Goal: Task Accomplishment & Management: Use online tool/utility

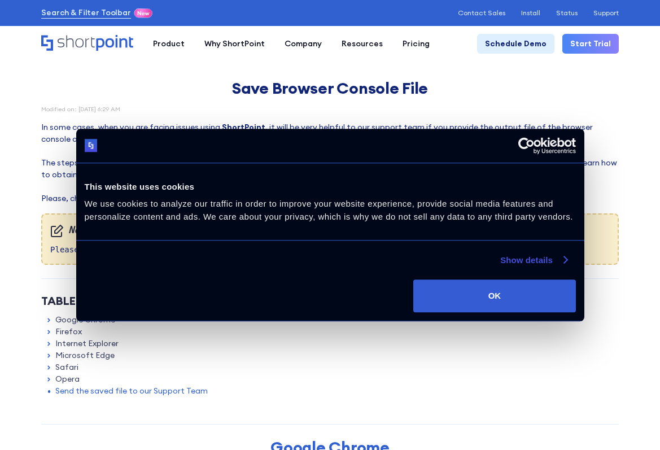
click at [560, 263] on link "Show details" at bounding box center [533, 261] width 67 height 14
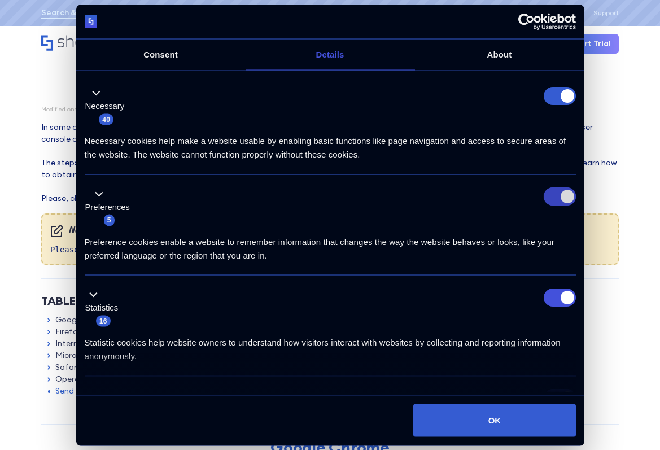
click at [552, 191] on input "Preferences" at bounding box center [560, 197] width 32 height 18
checkbox input "false"
click at [548, 288] on input "Statistics" at bounding box center [560, 297] width 32 height 18
checkbox input "false"
click at [548, 93] on form at bounding box center [560, 95] width 32 height 18
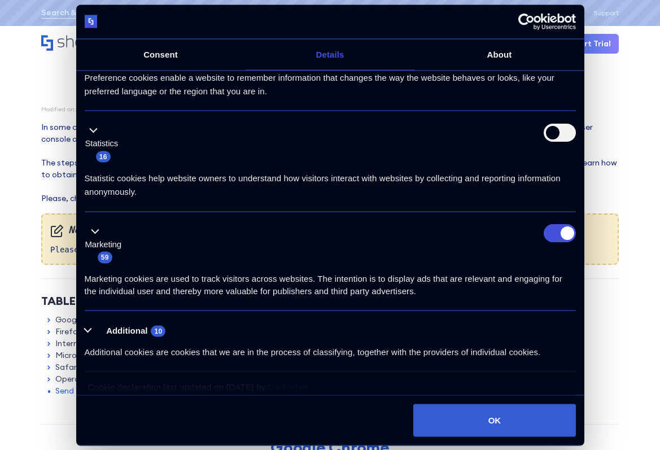
scroll to position [169, 0]
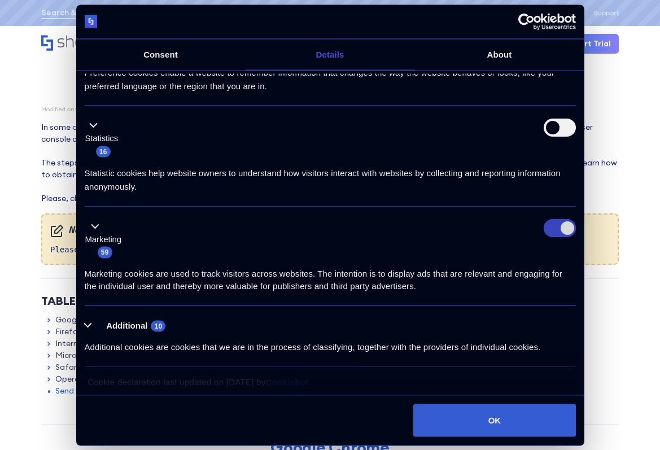
click at [551, 223] on input "Marketing" at bounding box center [560, 229] width 32 height 18
checkbox input "false"
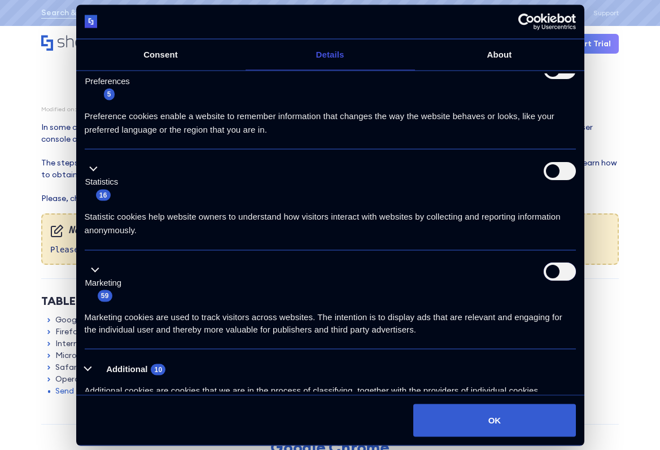
scroll to position [175, 0]
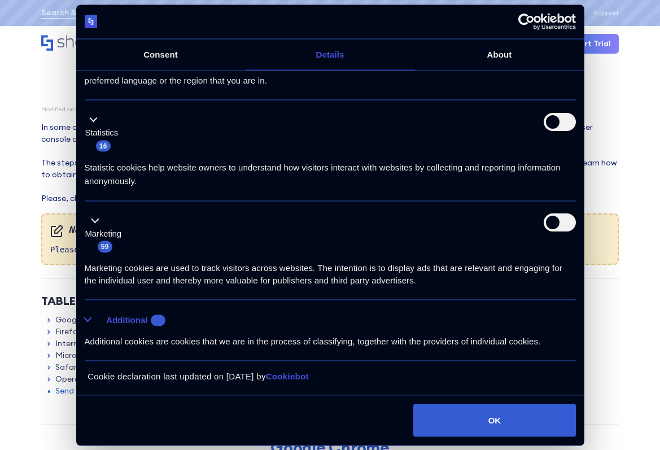
click at [88, 320] on button "Additional 10" at bounding box center [129, 320] width 88 height 14
click at [158, 320] on span "10" at bounding box center [158, 320] width 15 height 11
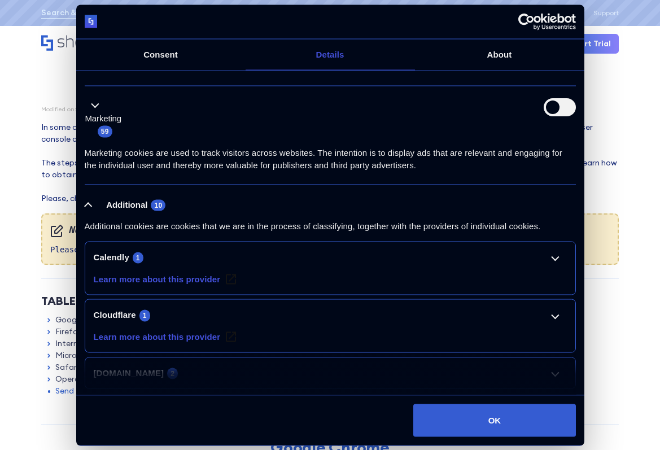
scroll to position [288, 0]
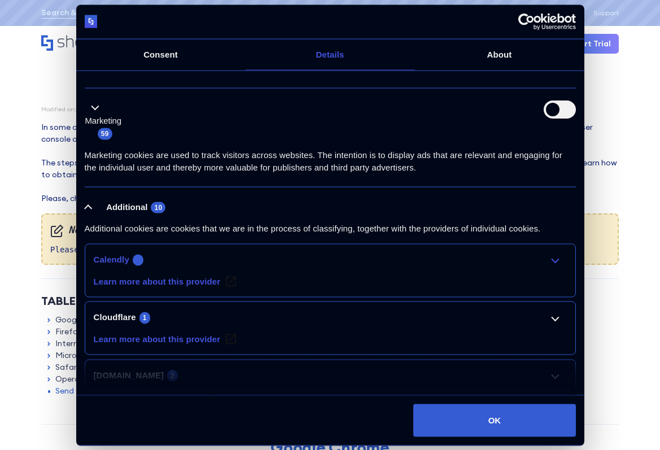
click at [549, 261] on link "Calendly 1" at bounding box center [330, 259] width 473 height 14
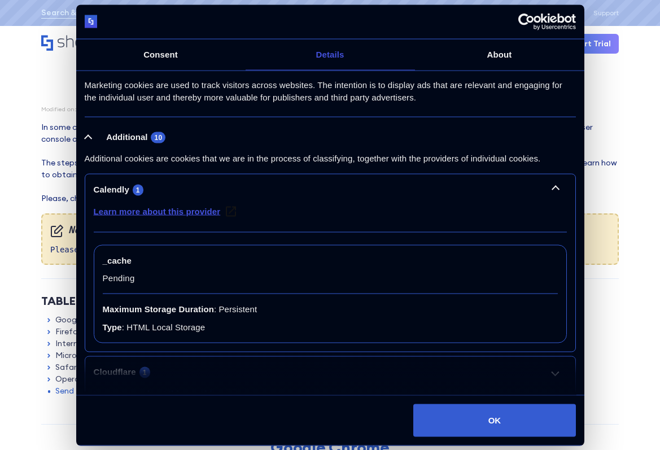
scroll to position [245, 0]
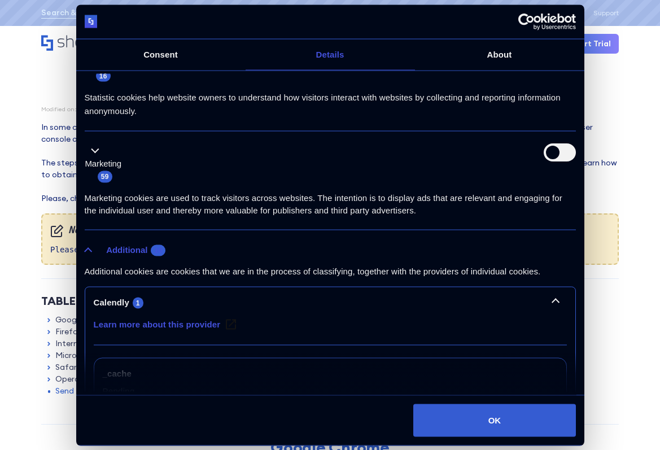
click at [86, 247] on button "Additional 10" at bounding box center [129, 250] width 88 height 14
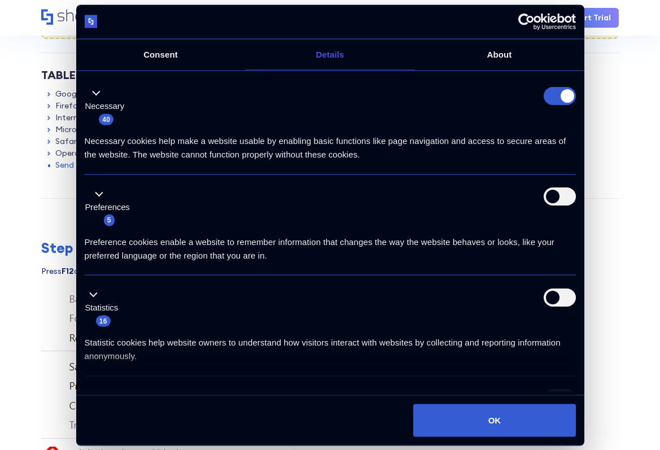
scroll to position [0, 0]
